Goal: Information Seeking & Learning: Understand process/instructions

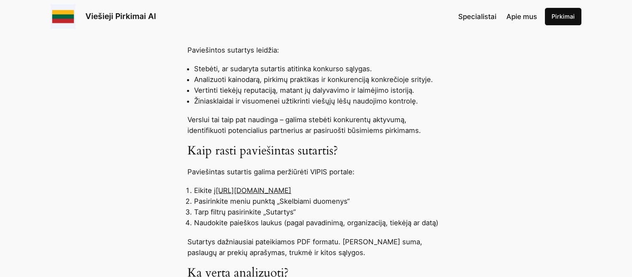
scroll to position [535, 0]
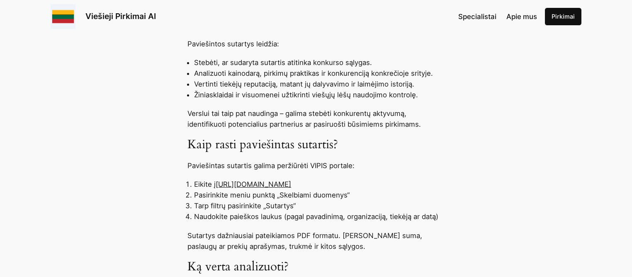
click at [247, 182] on link "[URL][DOMAIN_NAME]" at bounding box center [253, 184] width 75 height 8
click at [271, 182] on link "[URL][DOMAIN_NAME]" at bounding box center [253, 184] width 75 height 8
click at [291, 188] on link "[URL][DOMAIN_NAME]" at bounding box center [253, 184] width 75 height 8
drag, startPoint x: 329, startPoint y: 185, endPoint x: 220, endPoint y: 185, distance: 109.8
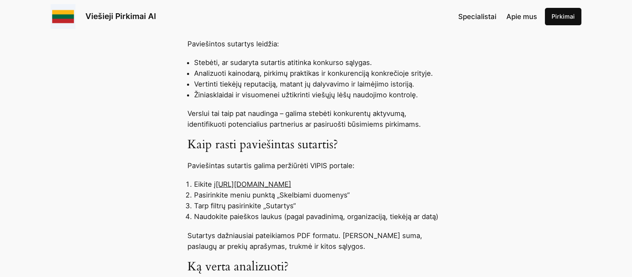
click at [219, 185] on li "Eikite į [URL][DOMAIN_NAME]" at bounding box center [319, 184] width 250 height 11
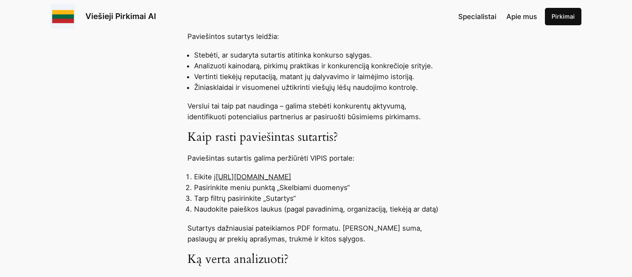
scroll to position [544, 0]
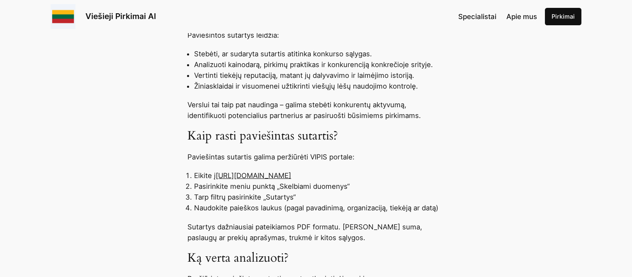
click at [260, 198] on li "Tarp filtrų pasirinkite „Sutartys“" at bounding box center [319, 197] width 250 height 11
click at [232, 179] on link "[URL][DOMAIN_NAME]" at bounding box center [253, 176] width 75 height 8
click at [231, 174] on link "[URL][DOMAIN_NAME]" at bounding box center [253, 176] width 75 height 8
drag, startPoint x: 217, startPoint y: 177, endPoint x: 287, endPoint y: 171, distance: 69.9
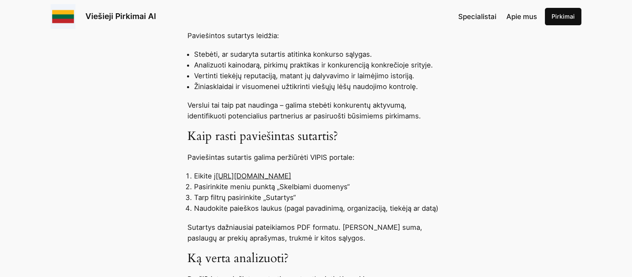
click at [343, 176] on li "Eikite į [URL][DOMAIN_NAME]" at bounding box center [319, 176] width 250 height 11
click at [223, 176] on link "[URL][DOMAIN_NAME]" at bounding box center [253, 176] width 75 height 8
click at [291, 176] on link "[URL][DOMAIN_NAME]" at bounding box center [253, 176] width 75 height 8
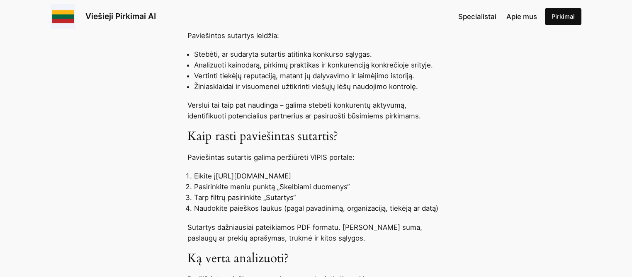
drag, startPoint x: 326, startPoint y: 177, endPoint x: 217, endPoint y: 178, distance: 109.0
click at [217, 178] on link "[URL][DOMAIN_NAME]" at bounding box center [253, 176] width 75 height 8
copy link "[URL][DOMAIN_NAME]"
click at [159, 272] on div "Paviešintos viešųjų pirkimų sutartys – tai viešai prieinami dokumentai, kuriuos…" at bounding box center [316, 199] width 632 height 715
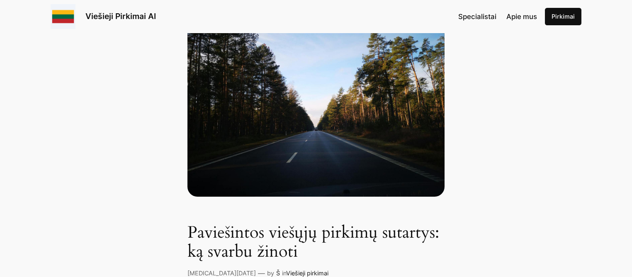
scroll to position [79, 0]
